Goal: Entertainment & Leisure: Consume media (video, audio)

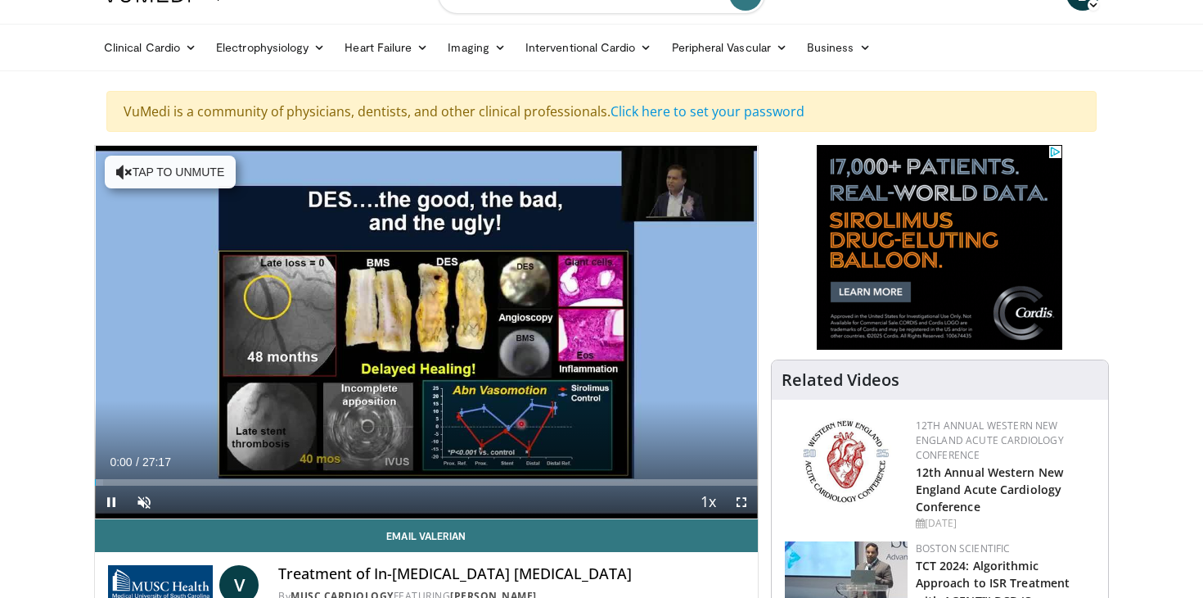
scroll to position [46, 0]
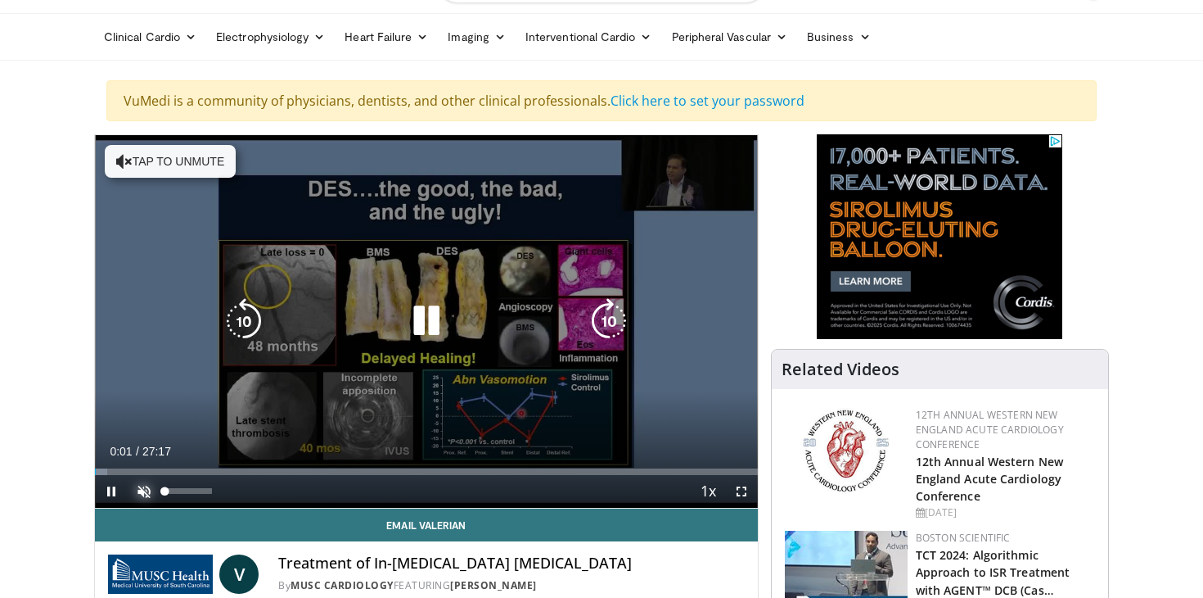
click at [142, 501] on span "Video Player" at bounding box center [144, 491] width 33 height 33
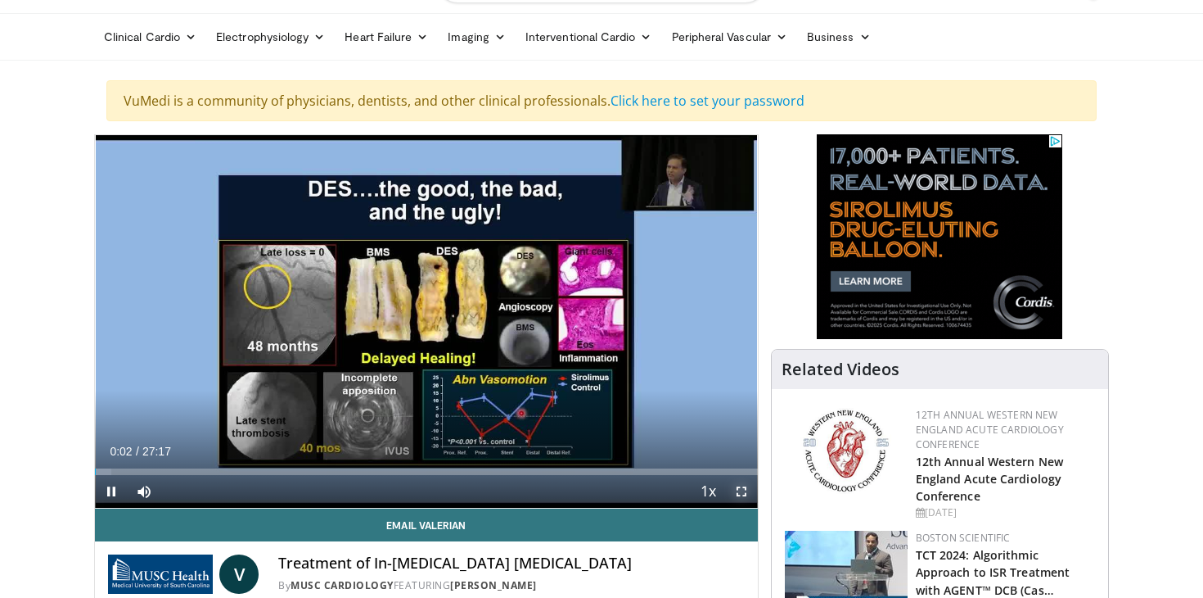
click at [748, 489] on span "Video Player" at bounding box center [741, 491] width 33 height 33
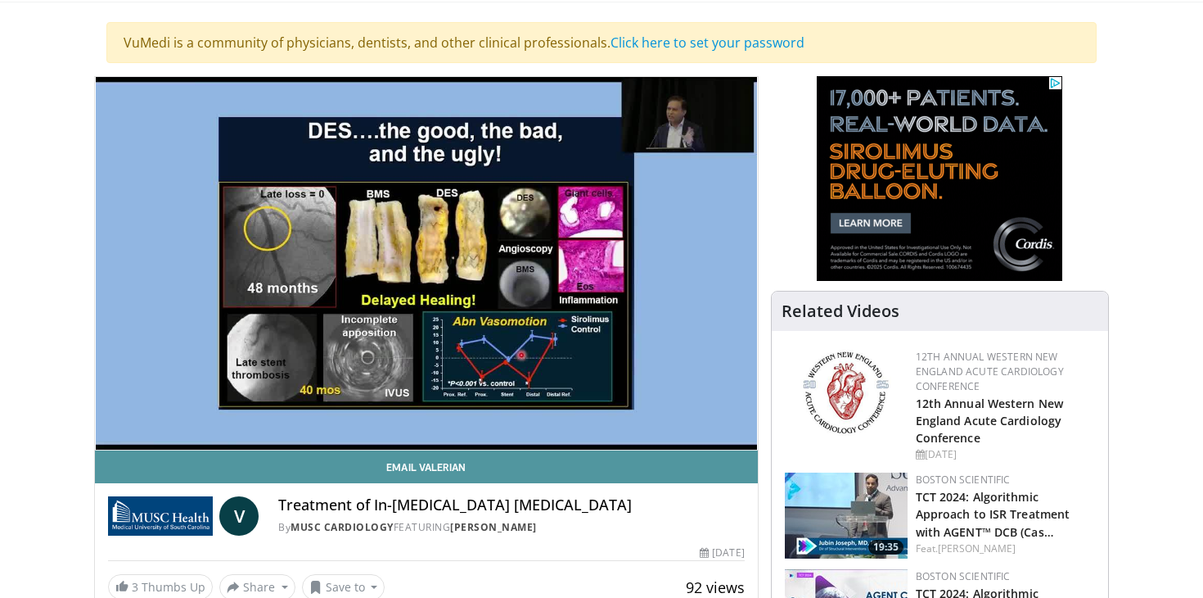
scroll to position [106, 0]
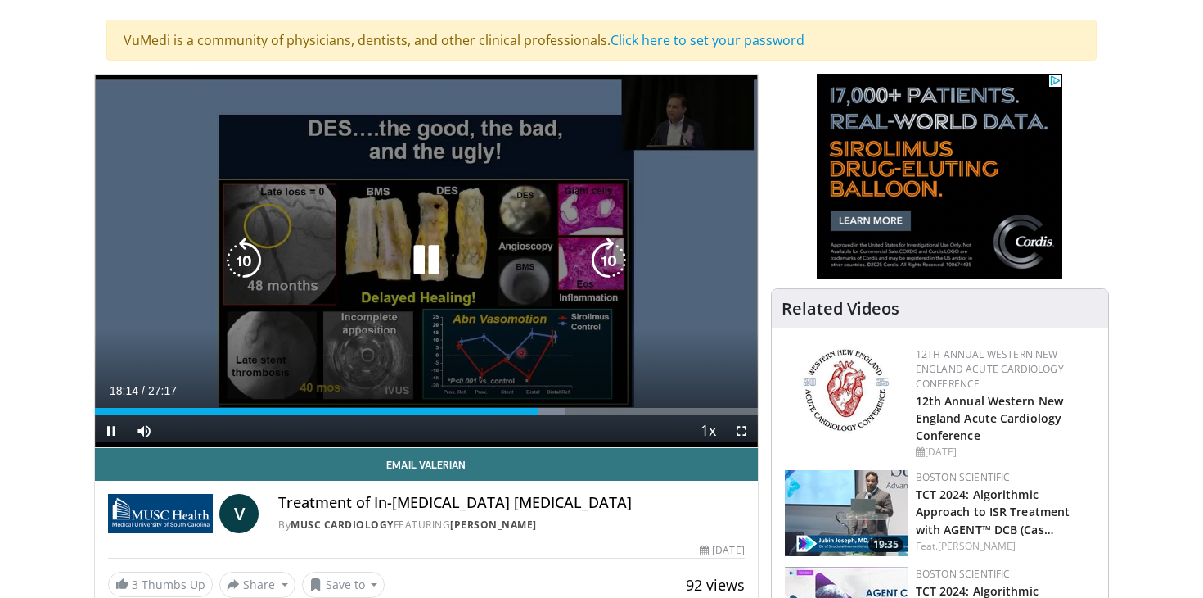
click at [440, 245] on icon "Video Player" at bounding box center [427, 260] width 46 height 46
